Goal: Check status: Check status

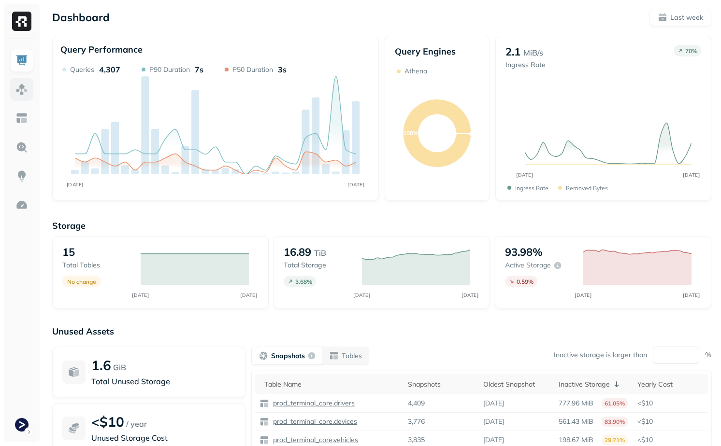
click at [20, 93] on img at bounding box center [21, 89] width 13 height 13
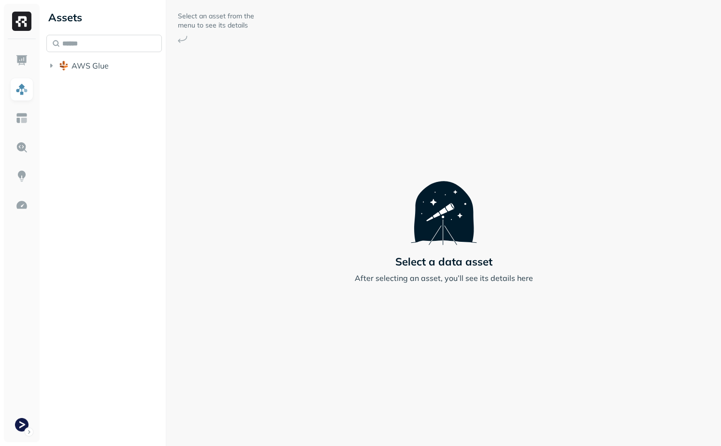
click at [85, 37] on input "text" at bounding box center [103, 43] width 115 height 17
type input "**********"
click at [136, 126] on link "vehicle_loca tions" at bounding box center [119, 120] width 88 height 15
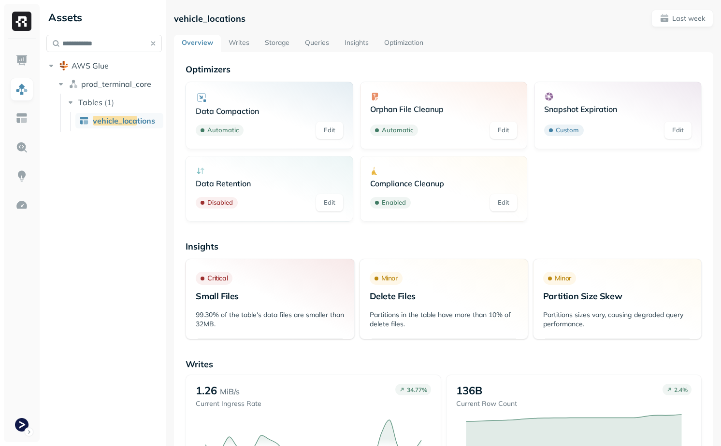
click at [309, 48] on link "Queries" at bounding box center [317, 43] width 40 height 17
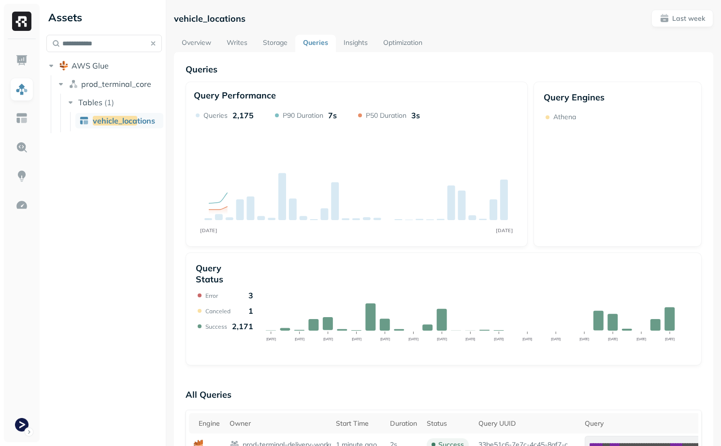
click at [277, 48] on link "Storage" at bounding box center [275, 43] width 40 height 17
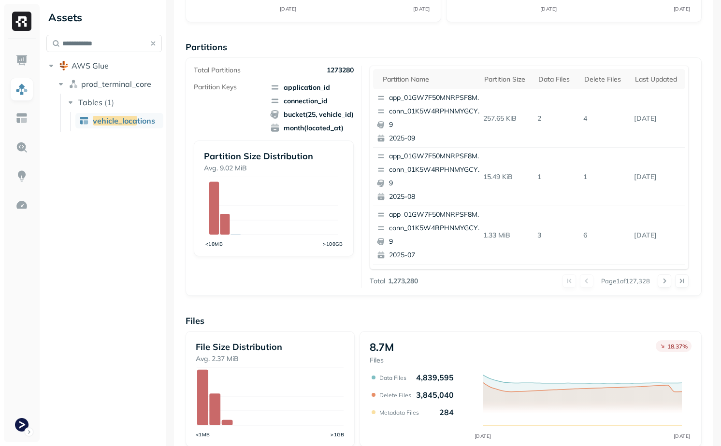
scroll to position [156, 0]
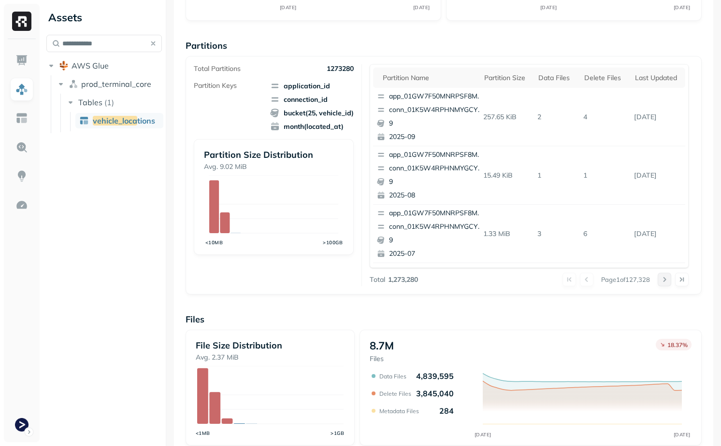
click at [668, 278] on button at bounding box center [664, 280] width 14 height 14
click at [667, 280] on button at bounding box center [664, 280] width 14 height 14
click at [666, 281] on button at bounding box center [664, 280] width 14 height 14
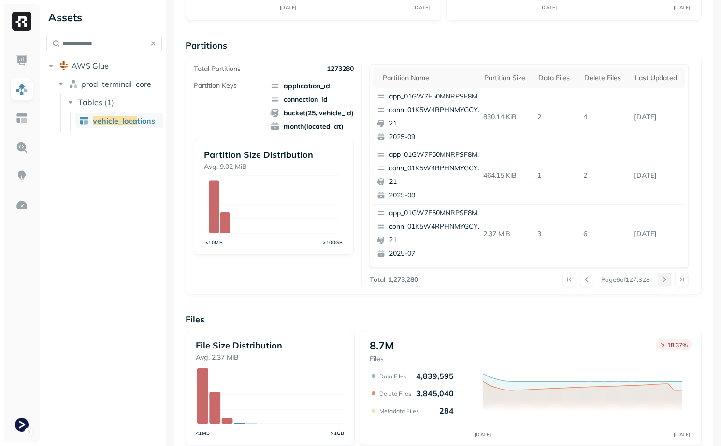
click at [666, 281] on button at bounding box center [664, 280] width 14 height 14
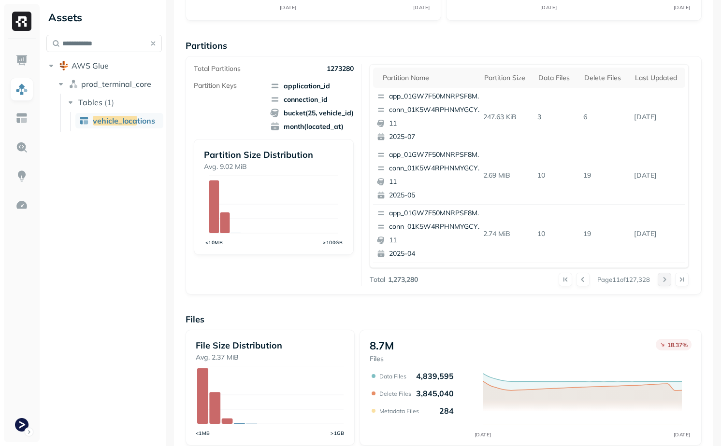
click at [666, 281] on button at bounding box center [664, 280] width 14 height 14
click at [664, 279] on button at bounding box center [664, 280] width 14 height 14
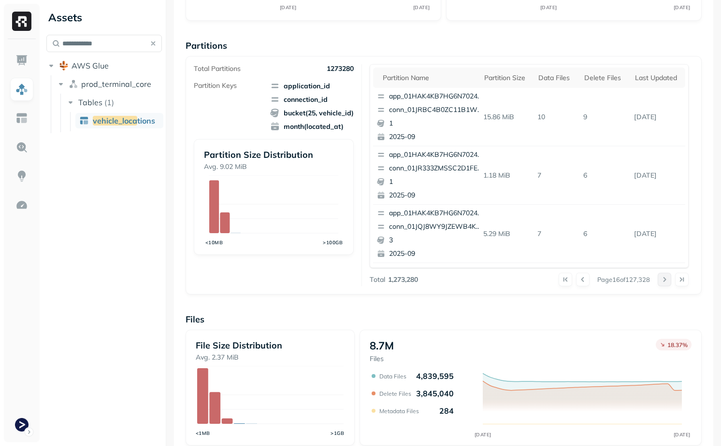
click at [664, 279] on button at bounding box center [664, 280] width 14 height 14
click at [664, 278] on button at bounding box center [664, 280] width 14 height 14
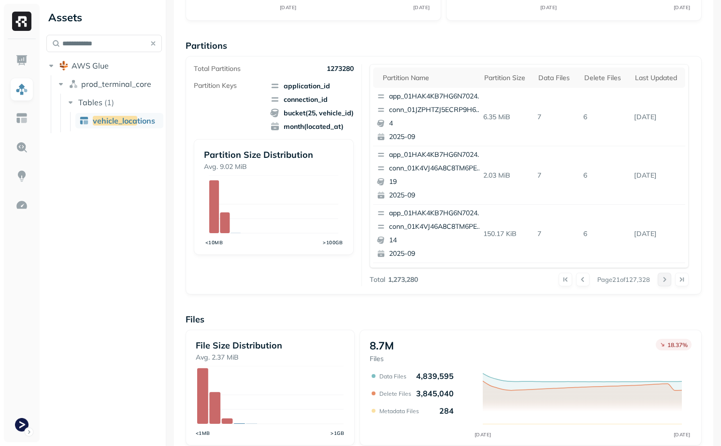
click at [664, 278] on button at bounding box center [664, 280] width 14 height 14
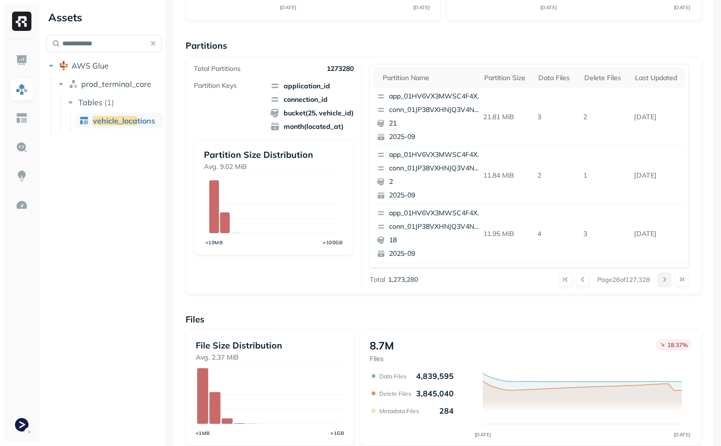
click at [664, 278] on button at bounding box center [664, 280] width 14 height 14
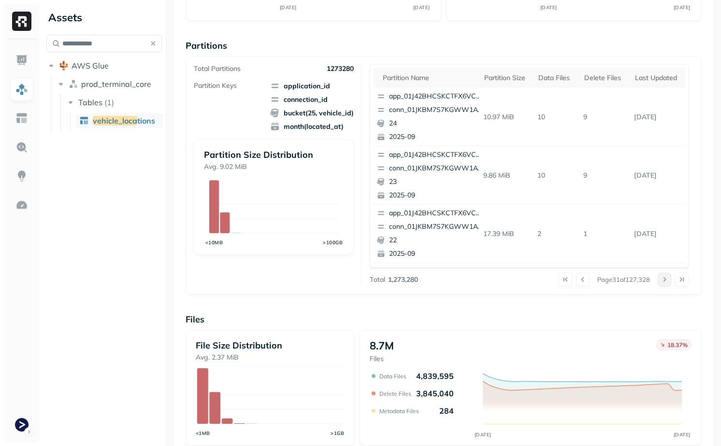
click at [664, 277] on button at bounding box center [664, 280] width 14 height 14
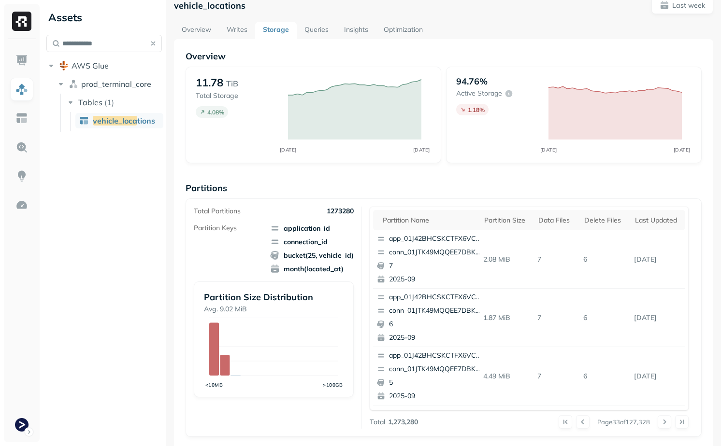
scroll to position [5, 0]
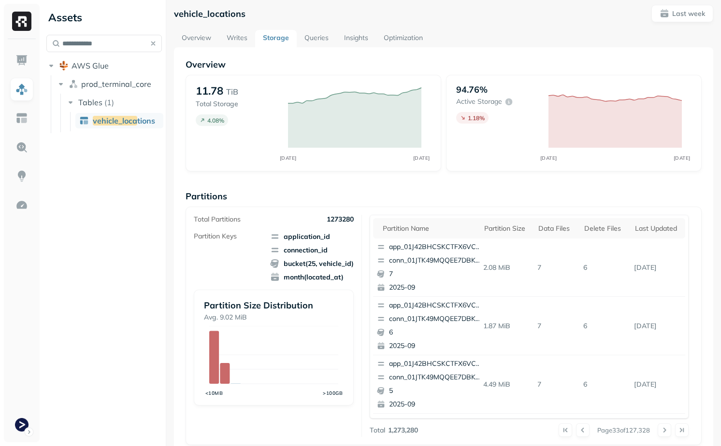
click at [241, 33] on link "Writes" at bounding box center [237, 38] width 36 height 17
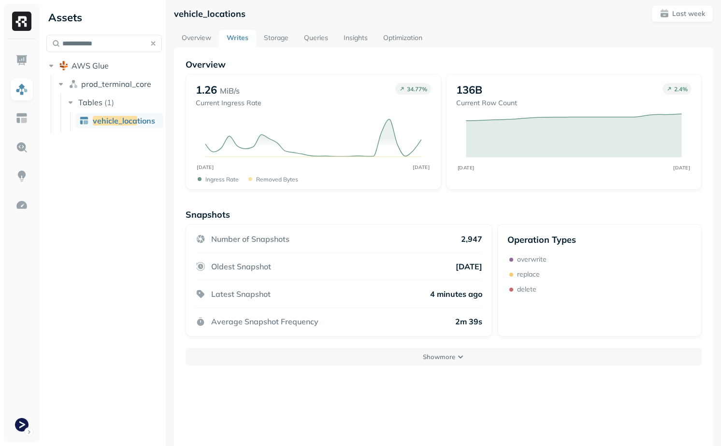
scroll to position [52, 0]
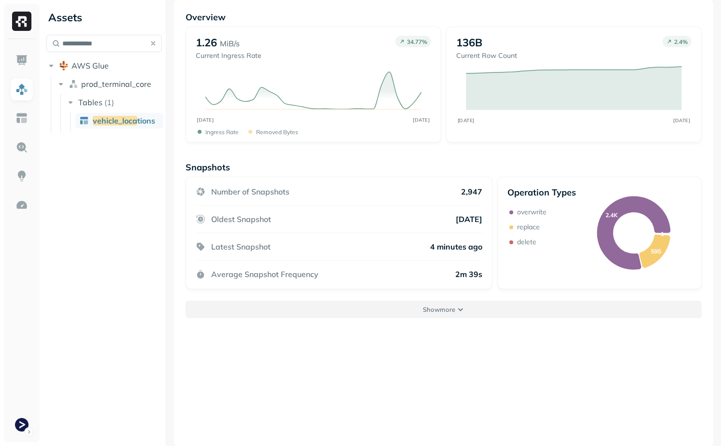
click at [396, 308] on button "Show more" at bounding box center [443, 309] width 516 height 17
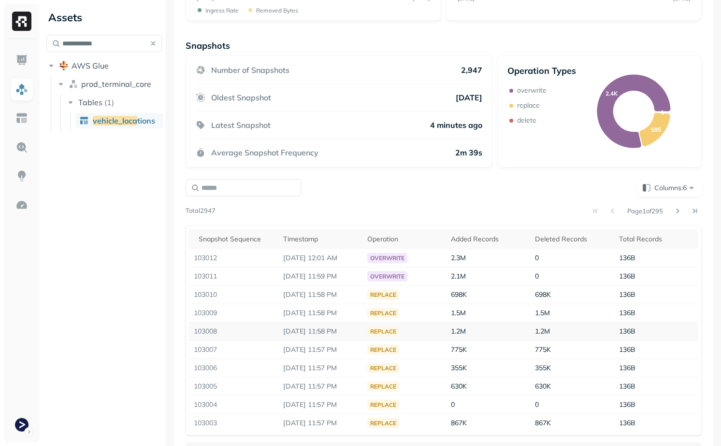
scroll to position [199, 0]
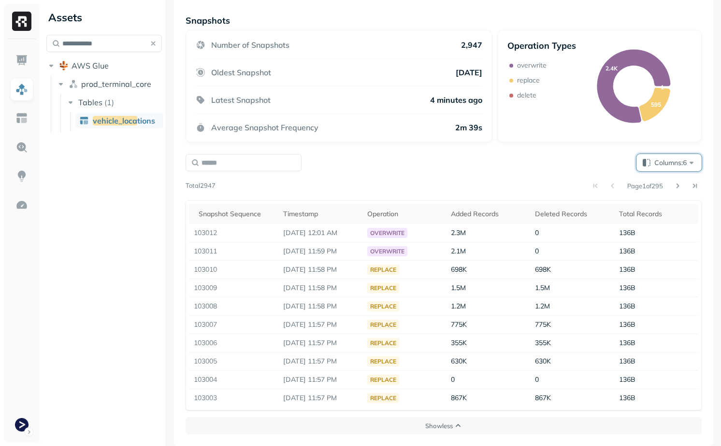
click at [671, 159] on span "Columns: 6" at bounding box center [675, 163] width 42 height 10
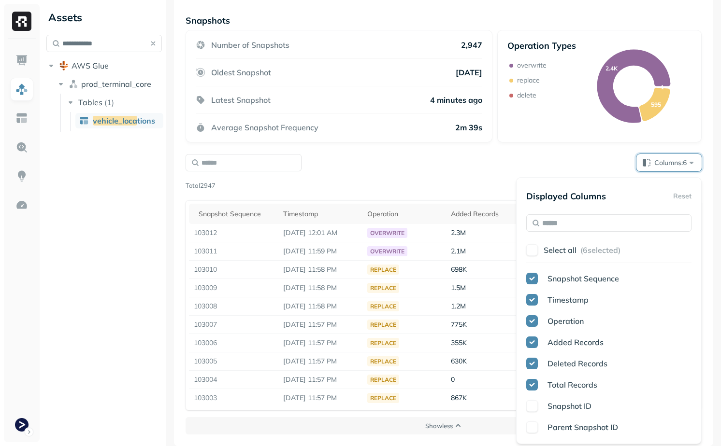
click at [451, 169] on div "Columns: 6" at bounding box center [443, 162] width 516 height 17
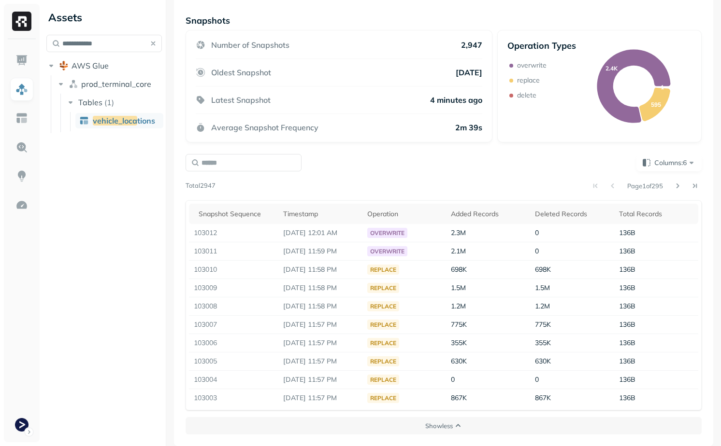
click at [660, 153] on div "Columns: 6 Page 1 of 295 Total 2947 Snapshot Sequence Timestamp Operation Added…" at bounding box center [444, 282] width 520 height 260
click at [659, 159] on span "Columns: 6" at bounding box center [675, 163] width 42 height 10
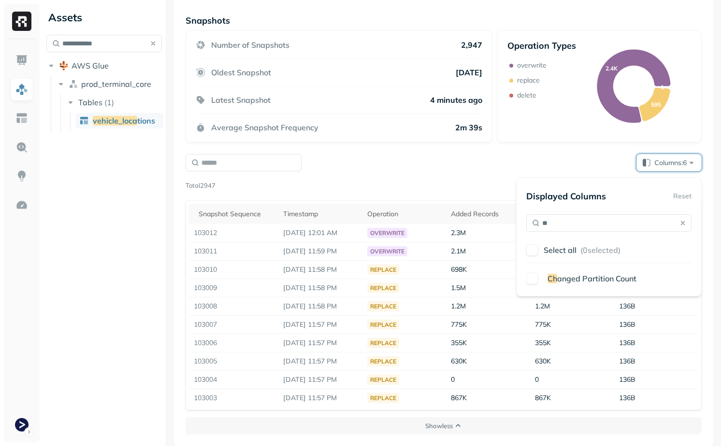
type input "**"
click at [617, 275] on span "anged Partition Count" at bounding box center [596, 279] width 79 height 10
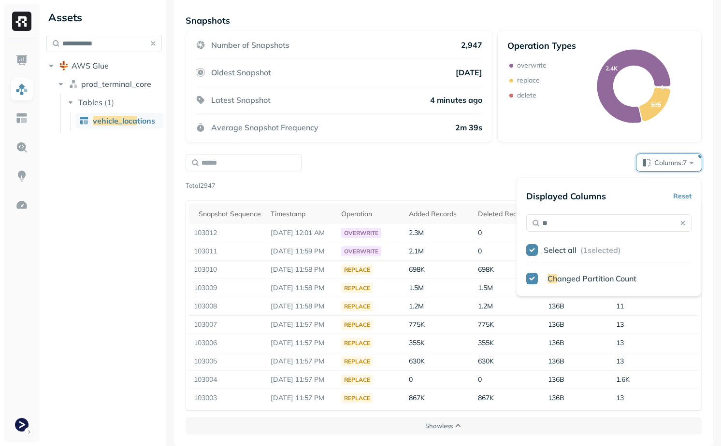
click at [435, 155] on div "Columns: 7" at bounding box center [443, 162] width 516 height 17
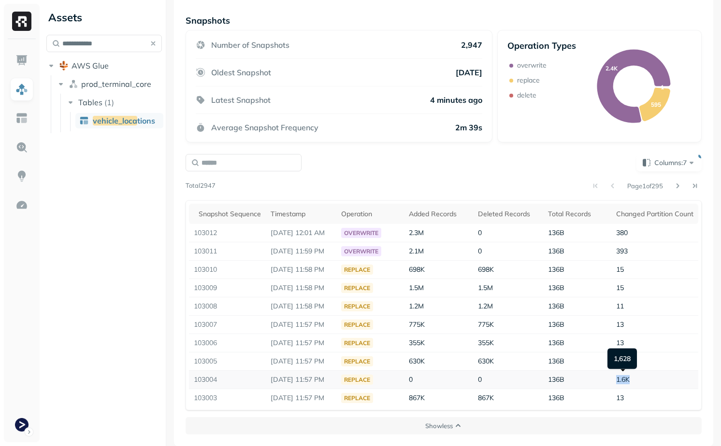
drag, startPoint x: 635, startPoint y: 380, endPoint x: 608, endPoint y: 380, distance: 27.0
click at [608, 380] on tr "103004 [DATE] 11:57 PM replace 0 0 136B 1.6K" at bounding box center [443, 380] width 509 height 18
click at [608, 380] on td "136B" at bounding box center [577, 380] width 68 height 18
